Goal: Book appointment/travel/reservation

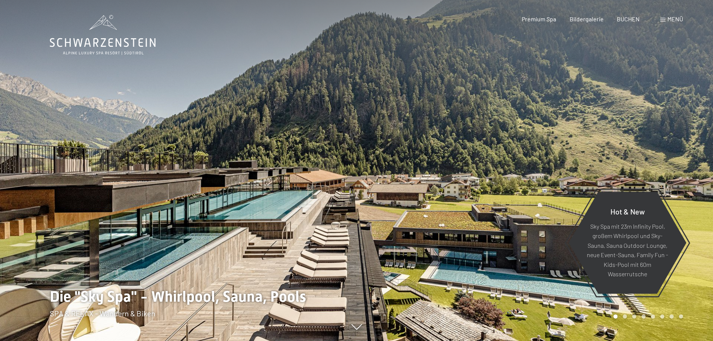
click at [677, 19] on span "Menü" at bounding box center [675, 18] width 16 height 7
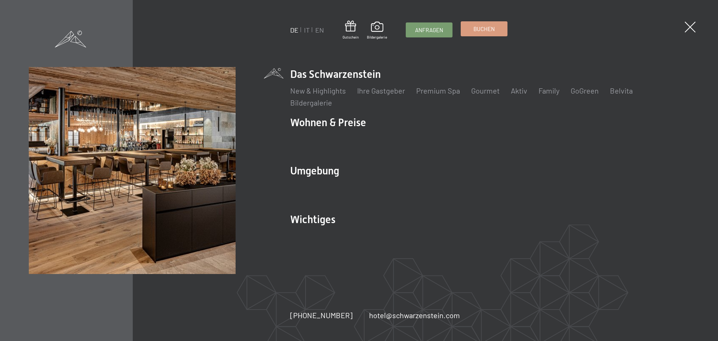
click at [507, 25] on link "Buchen" at bounding box center [484, 29] width 46 height 14
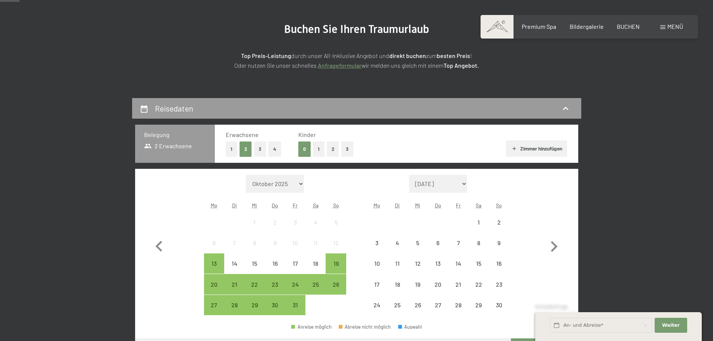
scroll to position [150, 0]
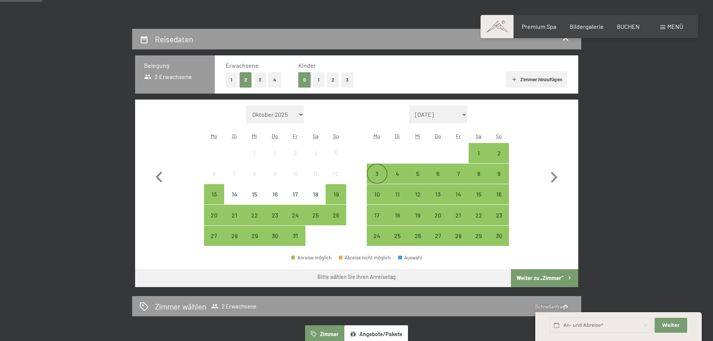
click at [382, 179] on div "3" at bounding box center [376, 180] width 19 height 19
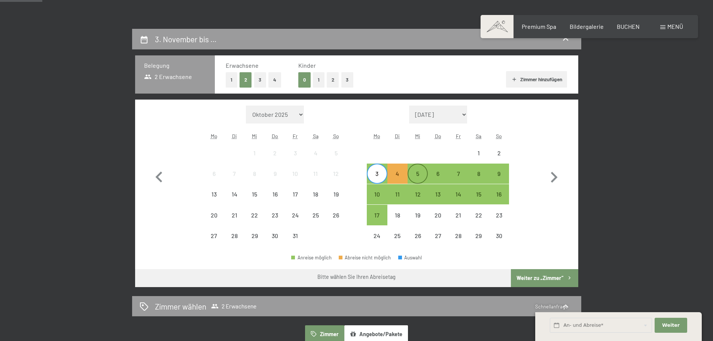
click at [413, 174] on div "5" at bounding box center [417, 180] width 19 height 19
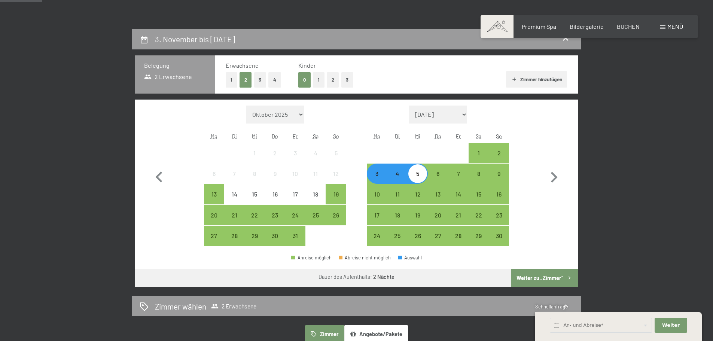
click at [551, 281] on button "Weiter zu „Zimmer“" at bounding box center [544, 278] width 67 height 18
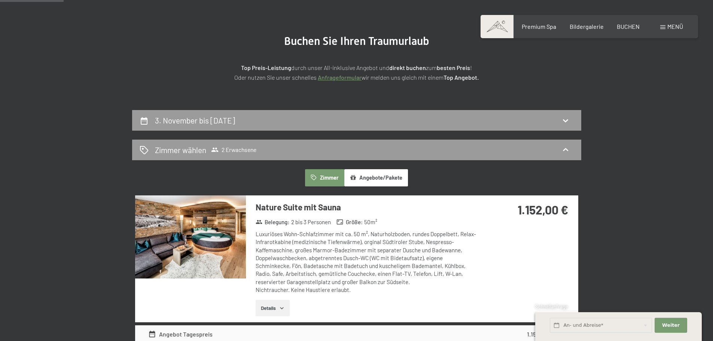
scroll to position [66, 0]
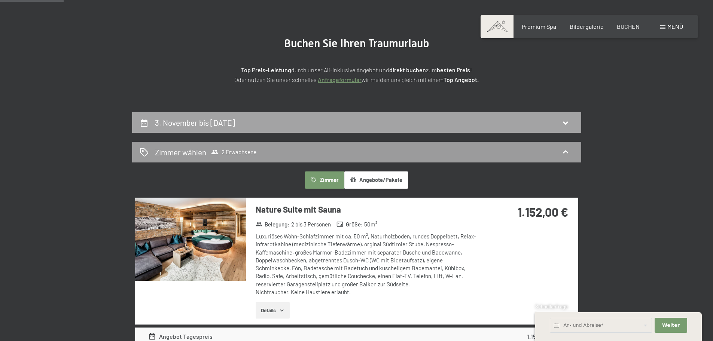
click at [238, 117] on div "3. November bis 5. November 2025" at bounding box center [196, 122] width 83 height 11
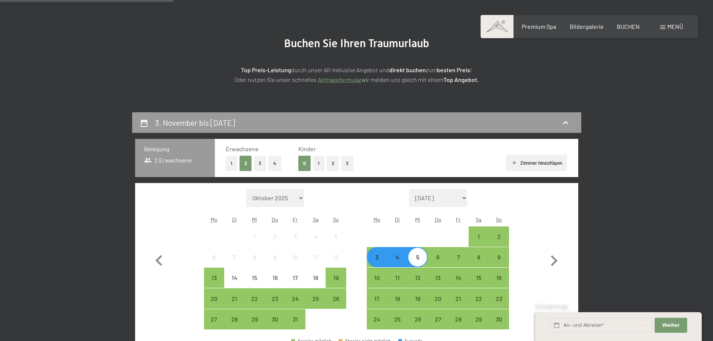
scroll to position [178, 0]
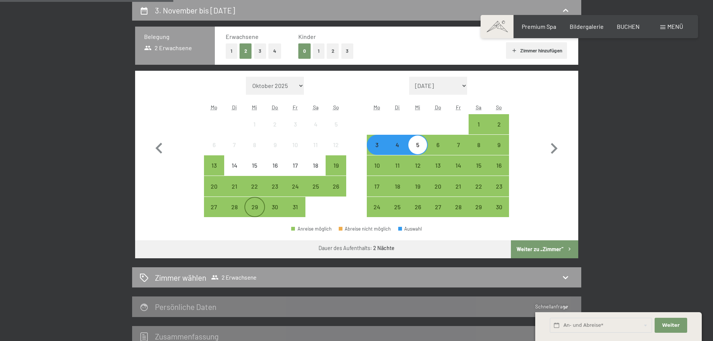
click at [255, 204] on div "29" at bounding box center [254, 213] width 19 height 19
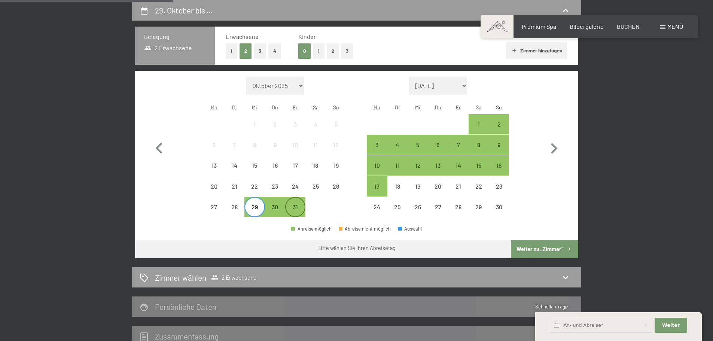
click at [303, 205] on div "31" at bounding box center [295, 213] width 19 height 19
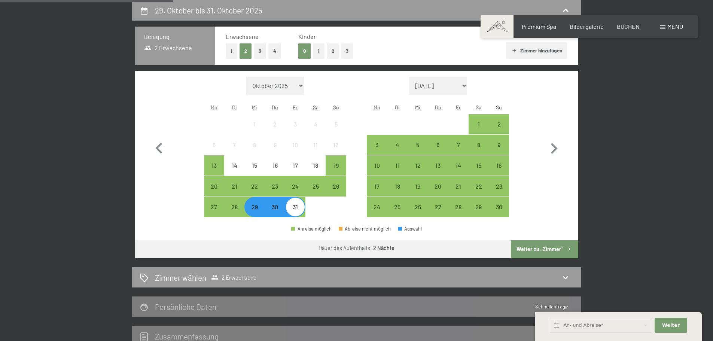
click at [545, 249] on button "Weiter zu „Zimmer“" at bounding box center [544, 249] width 67 height 18
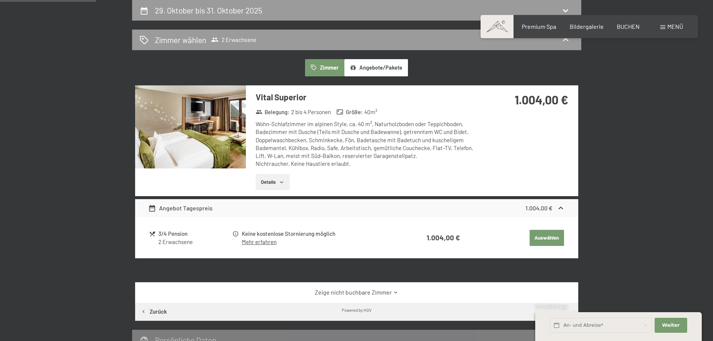
scroll to position [0, 0]
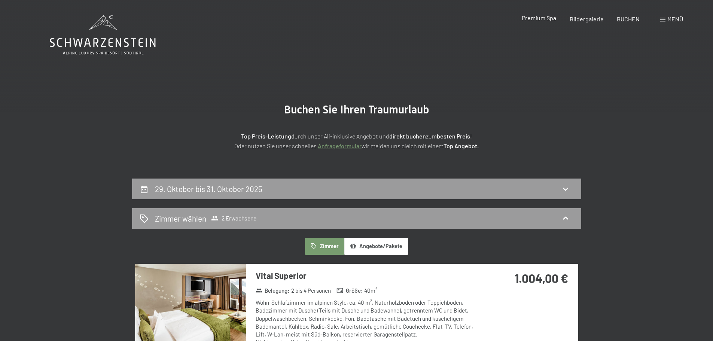
click at [537, 18] on span "Premium Spa" at bounding box center [539, 17] width 34 height 7
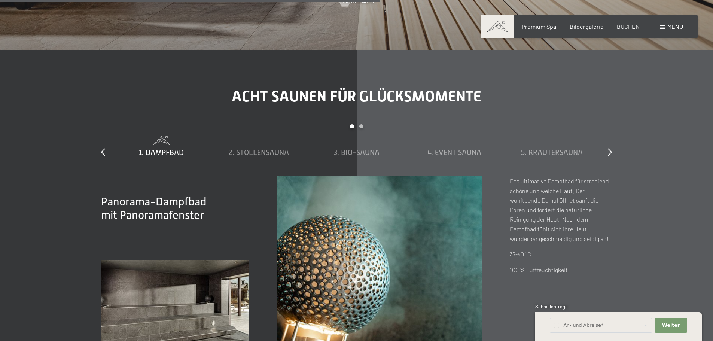
scroll to position [2656, 0]
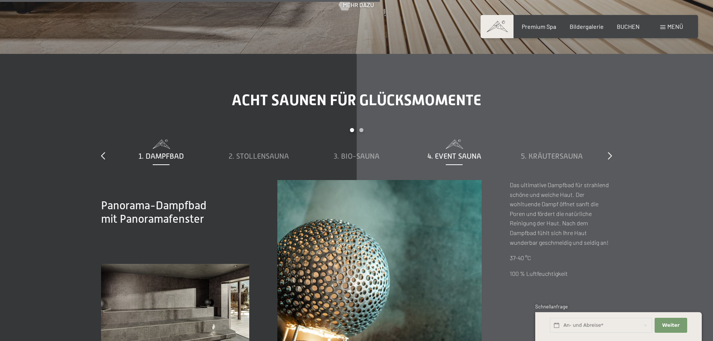
click at [443, 152] on span "4. Event Sauna" at bounding box center [454, 156] width 54 height 8
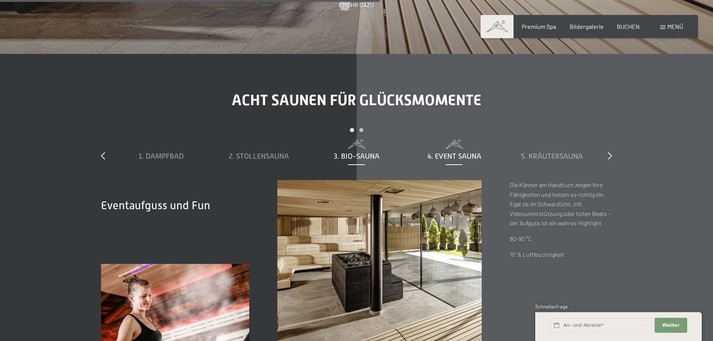
click at [368, 152] on span "3. Bio-Sauna" at bounding box center [357, 156] width 46 height 8
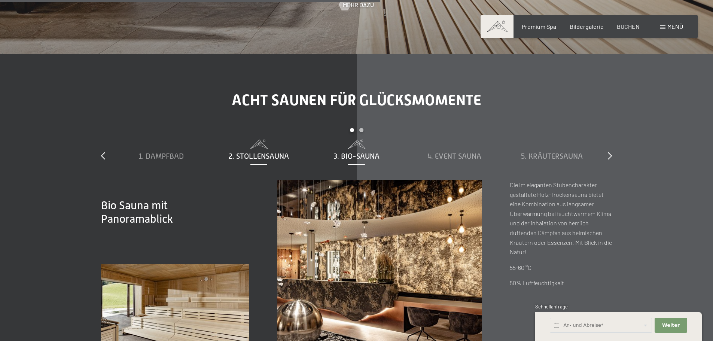
click at [289, 151] on div "2. Stollensauna" at bounding box center [259, 156] width 90 height 10
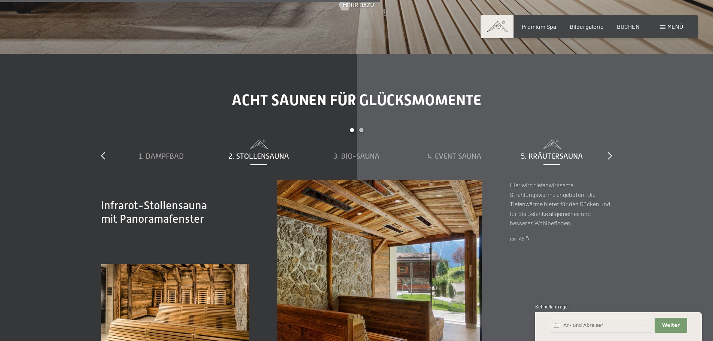
click at [524, 151] on div "5. Kräutersauna" at bounding box center [552, 156] width 90 height 10
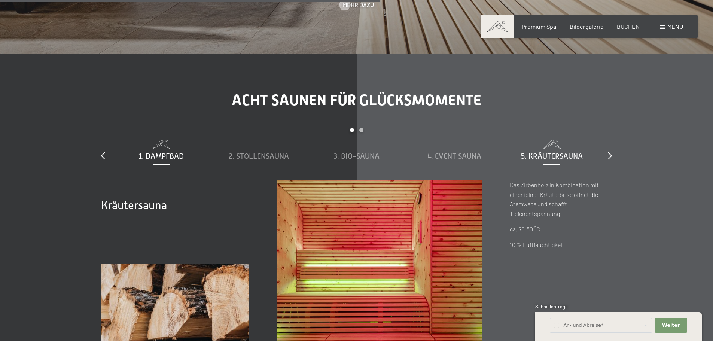
click at [144, 152] on span "1. Dampfbad" at bounding box center [160, 156] width 45 height 8
